Goal: Task Accomplishment & Management: Manage account settings

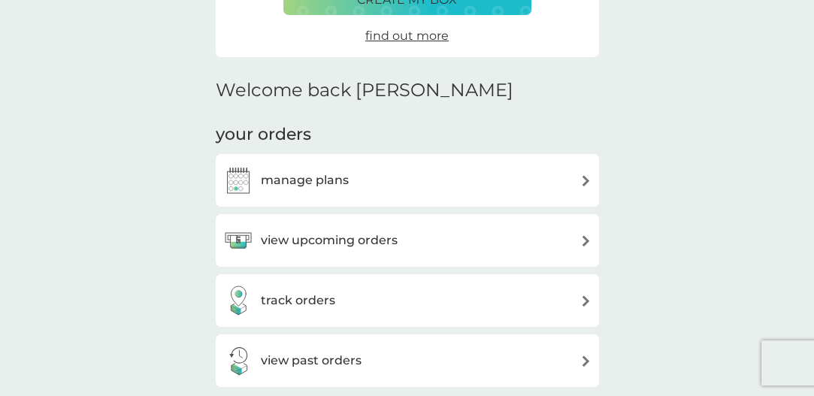
click at [585, 239] on img at bounding box center [585, 240] width 11 height 11
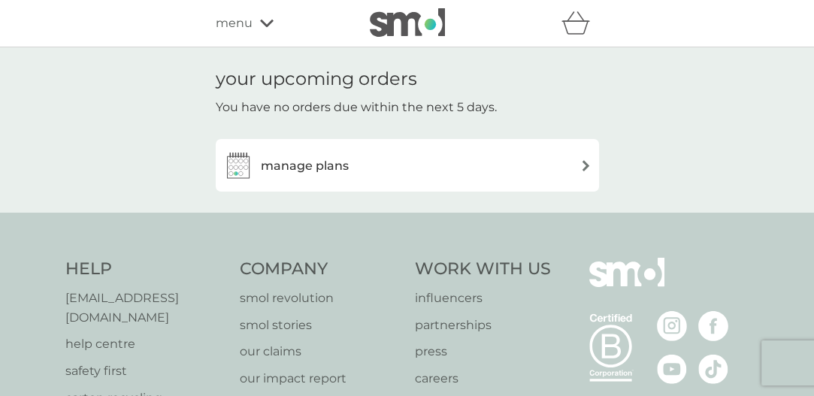
scroll to position [301, 0]
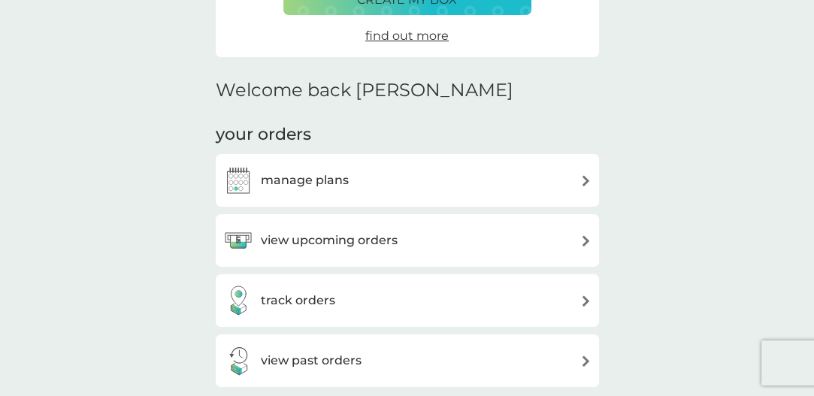
click at [587, 183] on img at bounding box center [585, 180] width 11 height 11
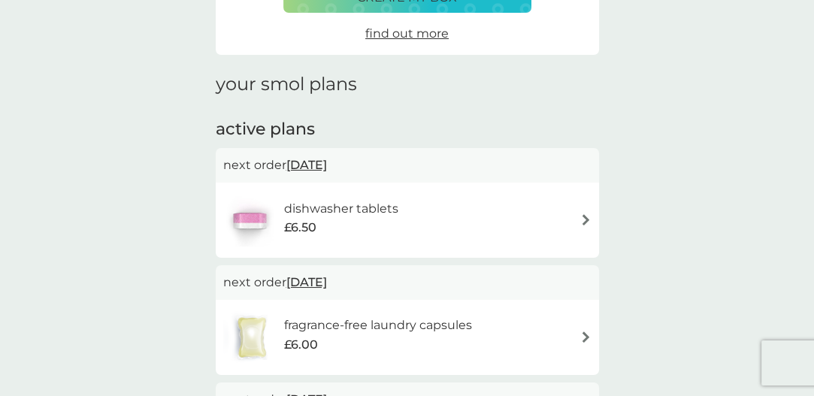
scroll to position [301, 0]
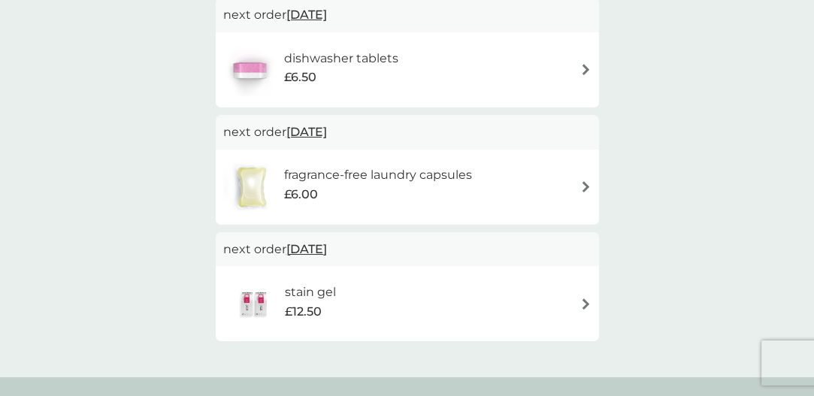
click at [586, 306] on img at bounding box center [585, 303] width 11 height 11
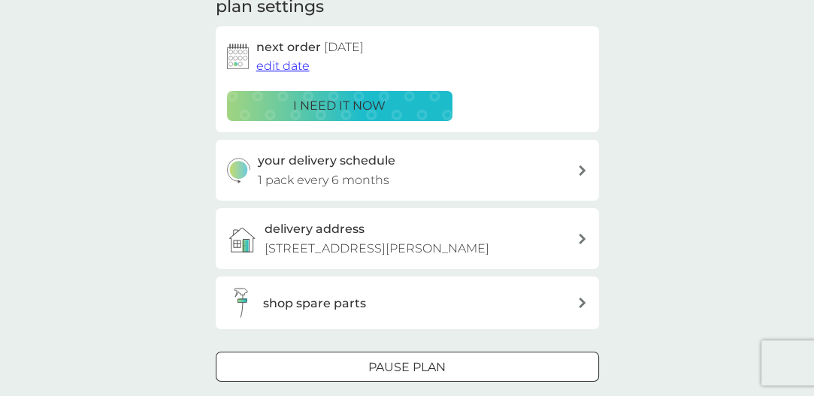
scroll to position [226, 0]
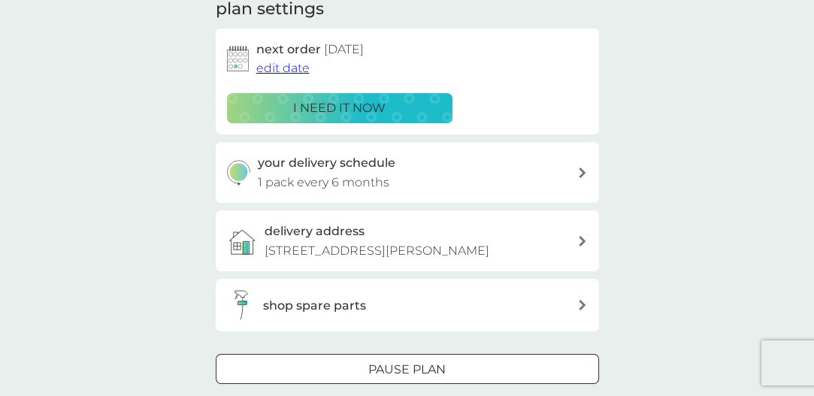
click at [435, 371] on p "Pause plan" at bounding box center [406, 370] width 77 height 20
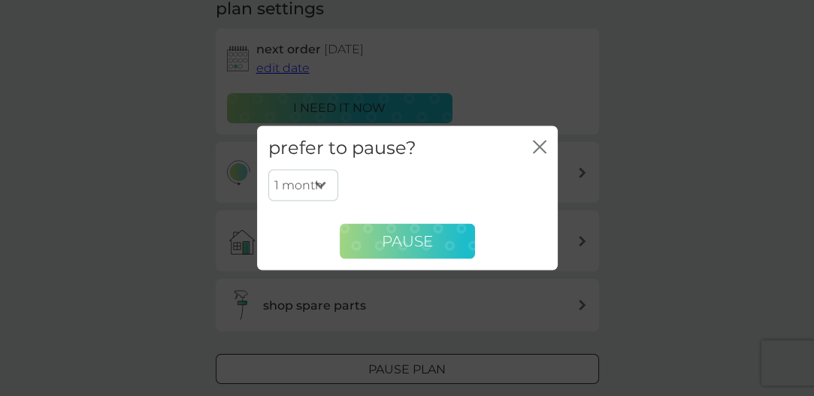
click at [400, 235] on span "Pause" at bounding box center [407, 241] width 51 height 18
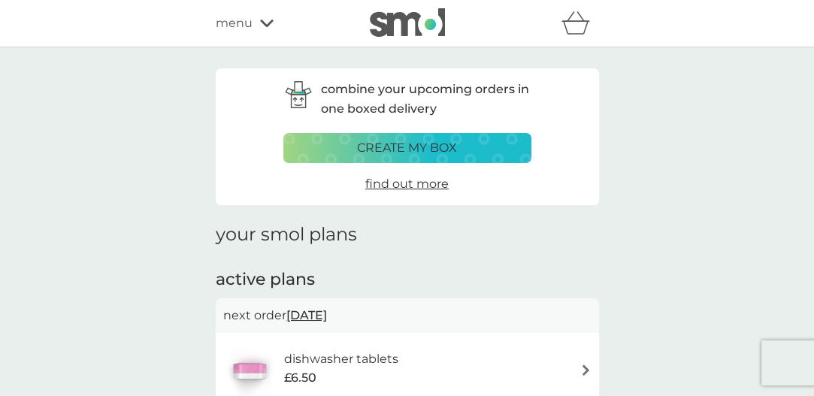
click at [268, 24] on icon at bounding box center [267, 24] width 14 height 8
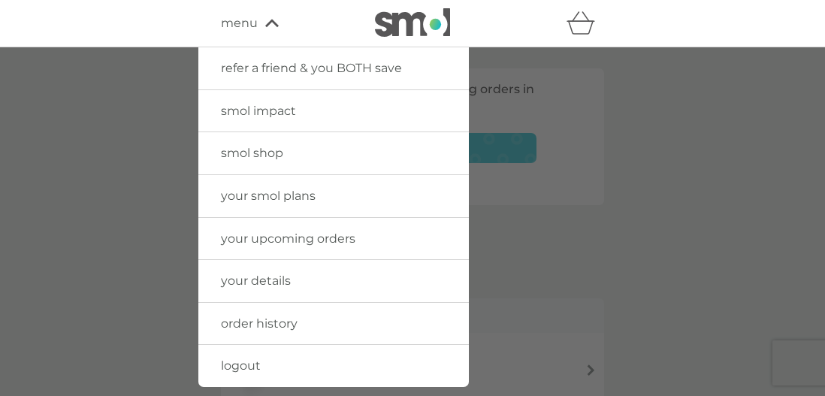
click at [268, 286] on span "your details" at bounding box center [256, 281] width 70 height 14
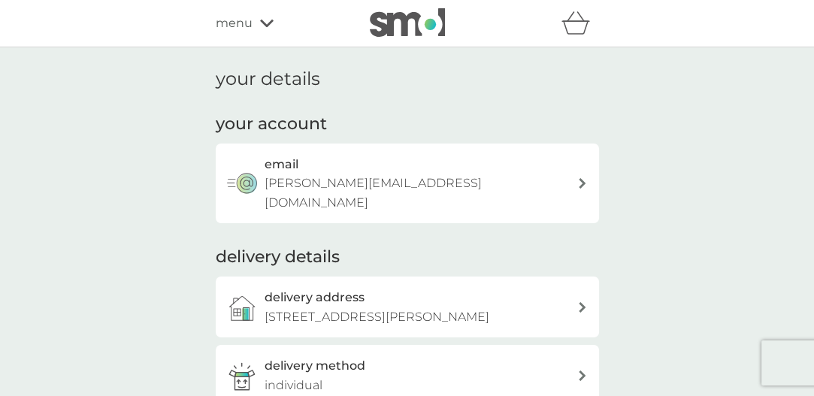
click at [263, 25] on icon at bounding box center [267, 24] width 14 height 8
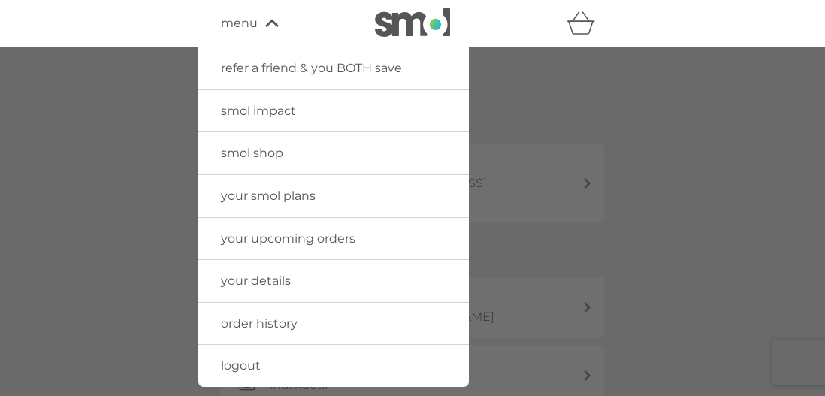
click at [271, 317] on span "order history" at bounding box center [259, 324] width 77 height 14
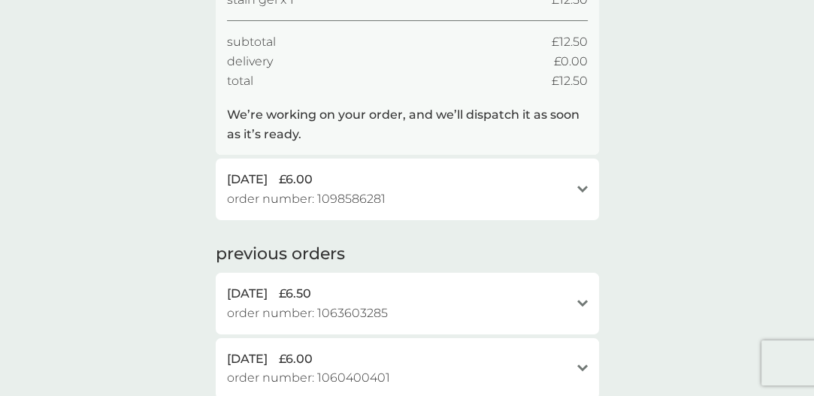
scroll to position [75, 0]
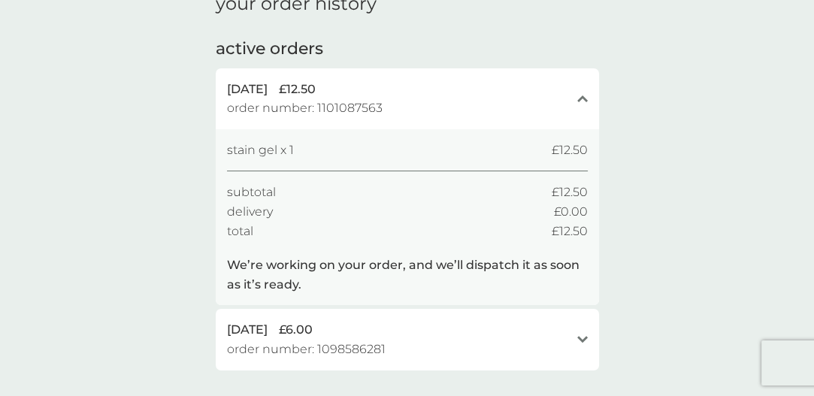
click at [580, 97] on icon "close" at bounding box center [582, 99] width 11 height 8
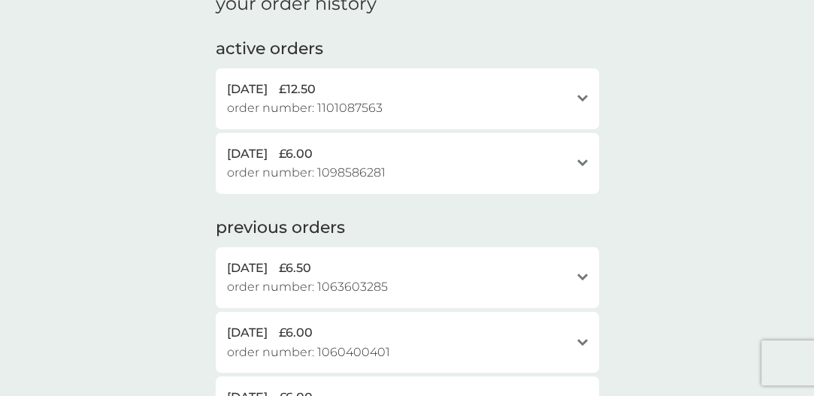
click at [583, 97] on icon "open" at bounding box center [582, 99] width 11 height 8
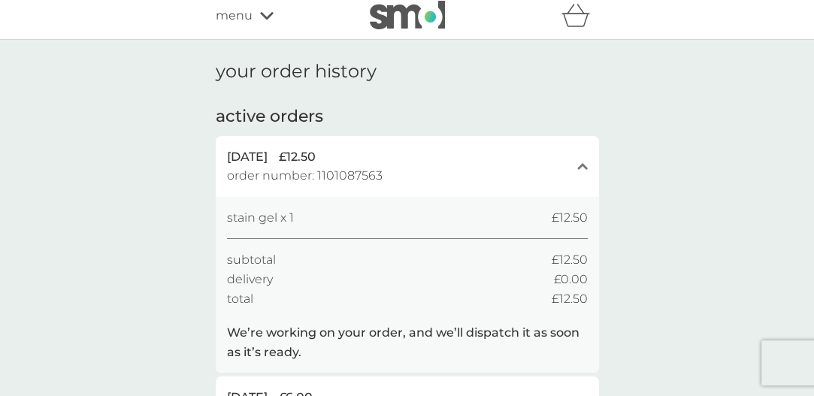
scroll to position [0, 0]
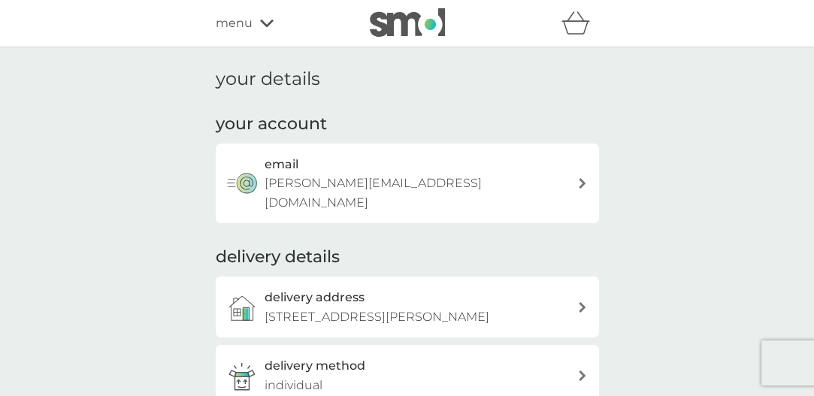
click at [268, 26] on icon at bounding box center [267, 24] width 14 height 8
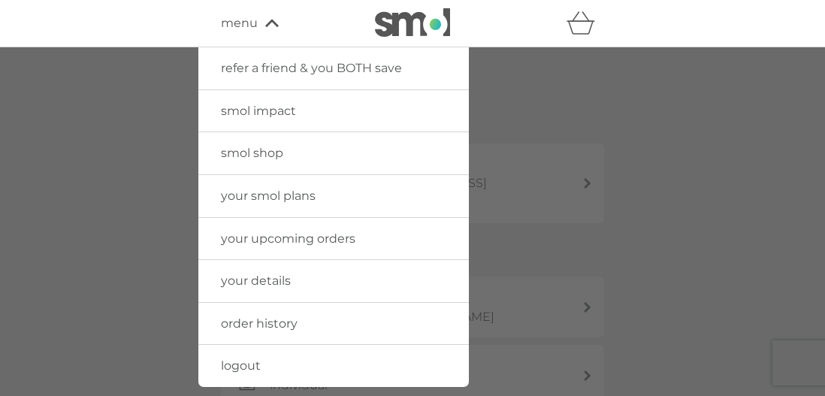
click at [744, 265] on div at bounding box center [412, 245] width 825 height 396
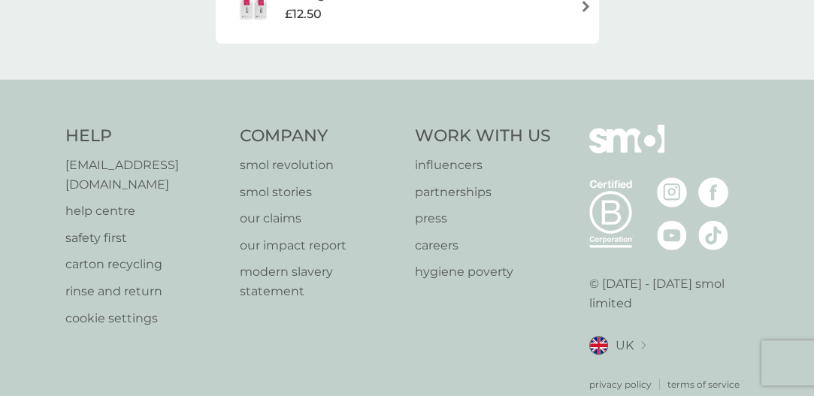
scroll to position [601, 0]
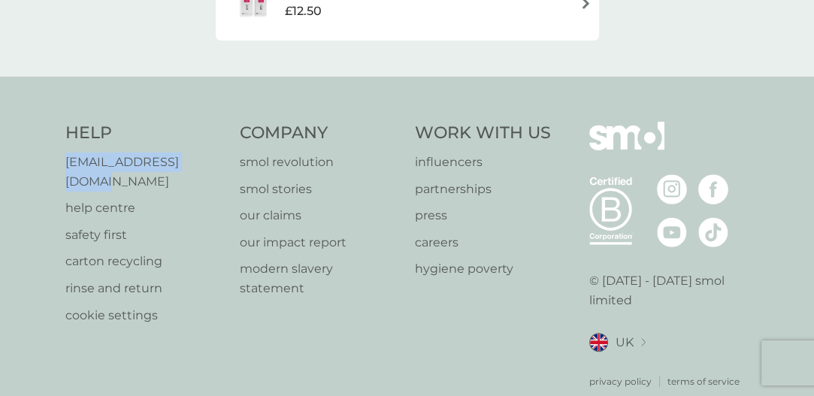
drag, startPoint x: 223, startPoint y: 160, endPoint x: 62, endPoint y: 153, distance: 160.3
click at [62, 153] on div "Help [EMAIL_ADDRESS][DOMAIN_NAME] help centre safety first carton recycling rin…" at bounding box center [407, 255] width 814 height 357
copy p "[EMAIL_ADDRESS][DOMAIN_NAME]"
